Goal: Task Accomplishment & Management: Use online tool/utility

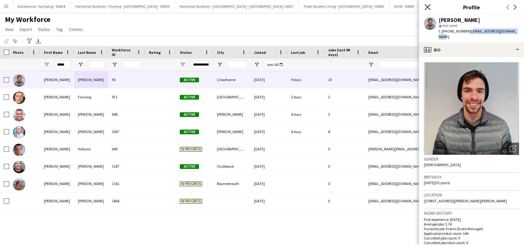
click at [426, 7] on icon "Close pop-in" at bounding box center [427, 7] width 6 height 6
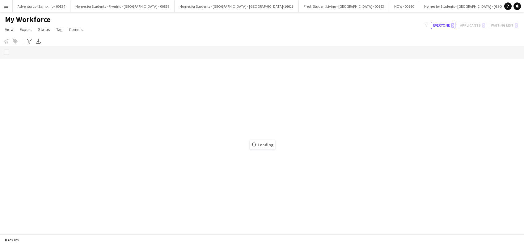
click at [8, 8] on app-icon "Menu" at bounding box center [6, 6] width 5 height 5
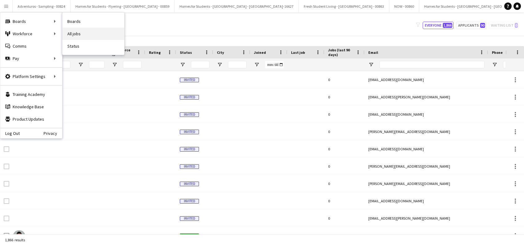
click at [73, 32] on link "All jobs" at bounding box center [93, 33] width 62 height 12
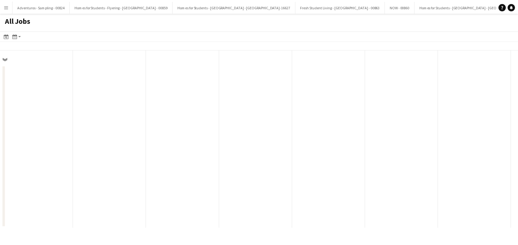
scroll to position [0, 148]
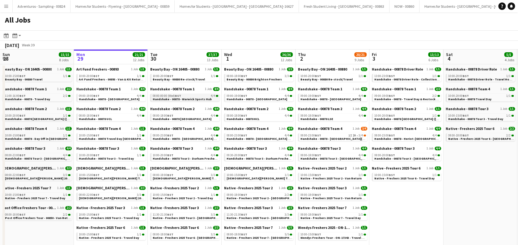
click at [194, 99] on span "Handshake - 00878 - Warwick Sports Hub" at bounding box center [182, 99] width 59 height 4
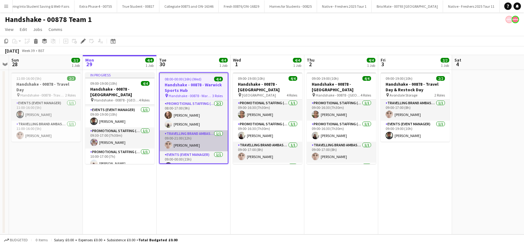
scroll to position [9, 0]
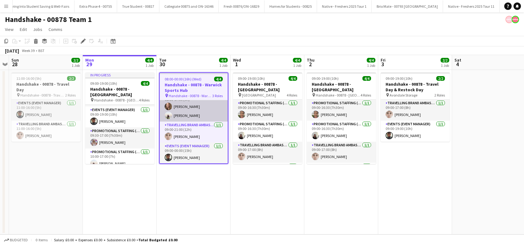
click at [185, 120] on app-card-role "Promotional Staffing (Brand Ambassadors) [DATE] 08:00-17:00 (9h) [PERSON_NAME] …" at bounding box center [194, 106] width 68 height 30
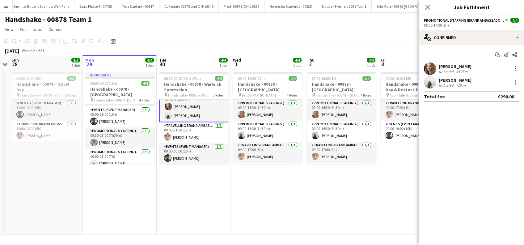
click at [464, 80] on div "[PERSON_NAME]" at bounding box center [455, 80] width 33 height 6
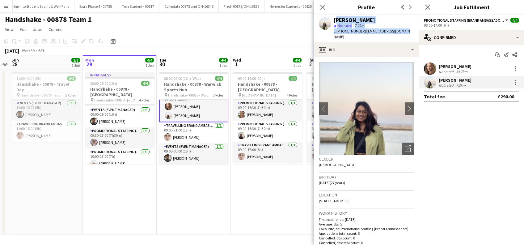
drag, startPoint x: 405, startPoint y: 29, endPoint x: 334, endPoint y: 20, distance: 71.6
click at [334, 20] on div "[PERSON_NAME] star Not rated 7.2km t. [PHONE_NUMBER] | [EMAIL_ADDRESS][DOMAIN_N…" at bounding box center [366, 28] width 105 height 27
copy div "[PERSON_NAME] star Not rated 7.2km t. [PHONE_NUMBER] | [EMAIL_ADDRESS][DOMAIN_N…"
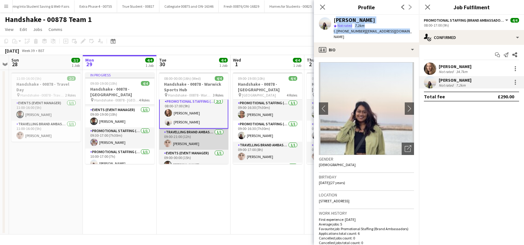
scroll to position [0, 0]
